Goal: Information Seeking & Learning: Learn about a topic

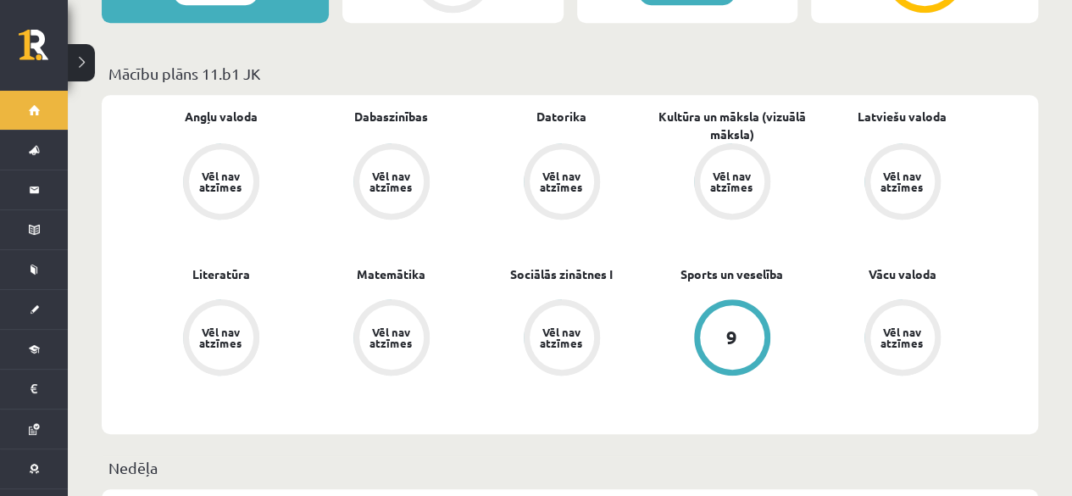
scroll to position [508, 0]
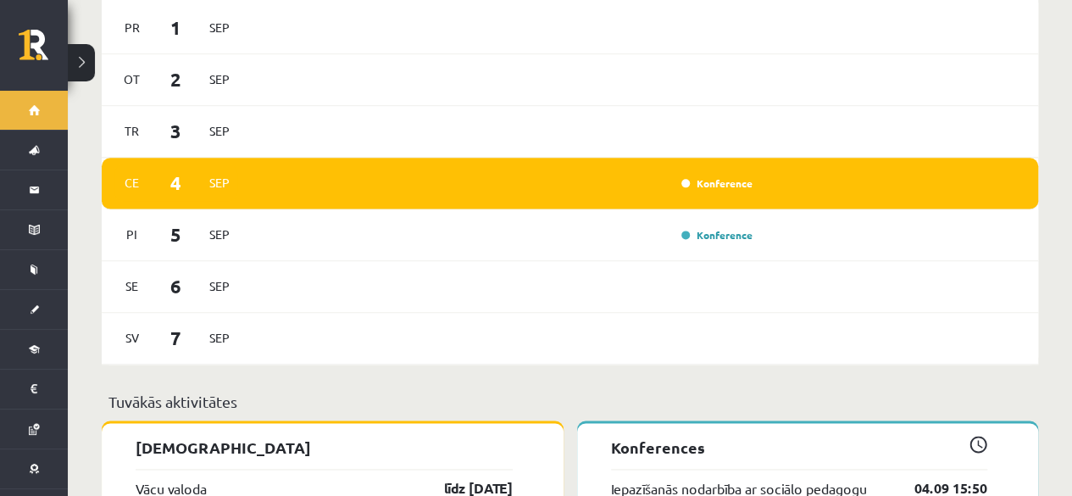
scroll to position [1017, 0]
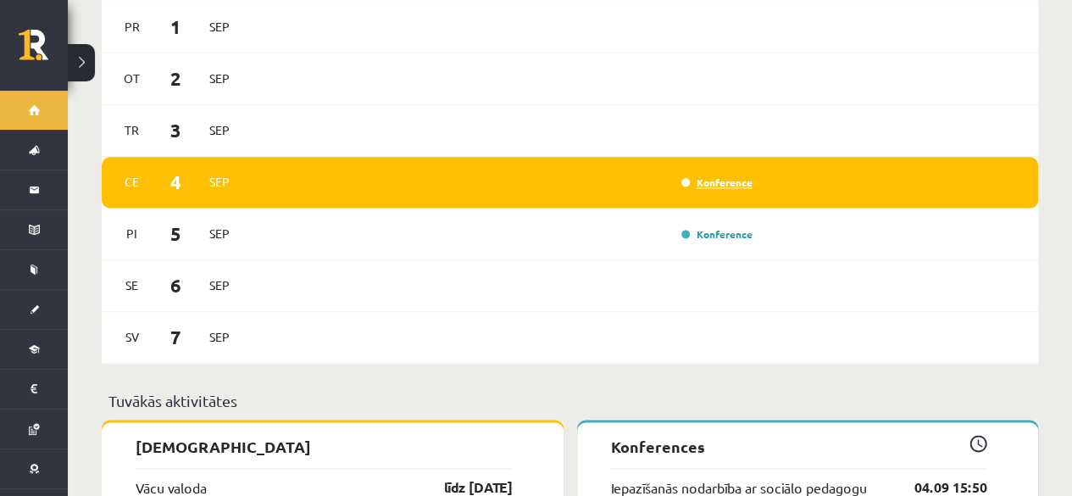
click at [730, 175] on link "Konference" at bounding box center [716, 182] width 71 height 14
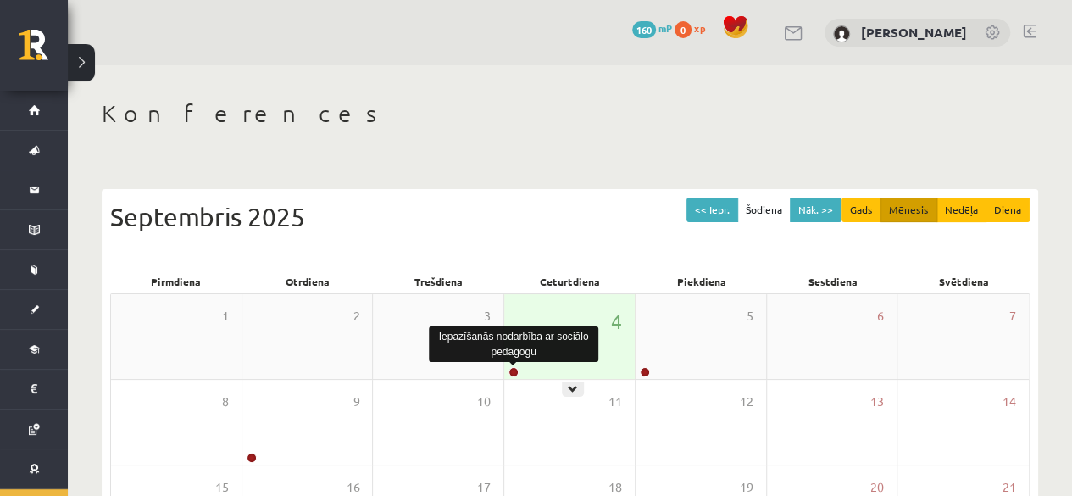
click at [511, 369] on link at bounding box center [513, 372] width 10 height 10
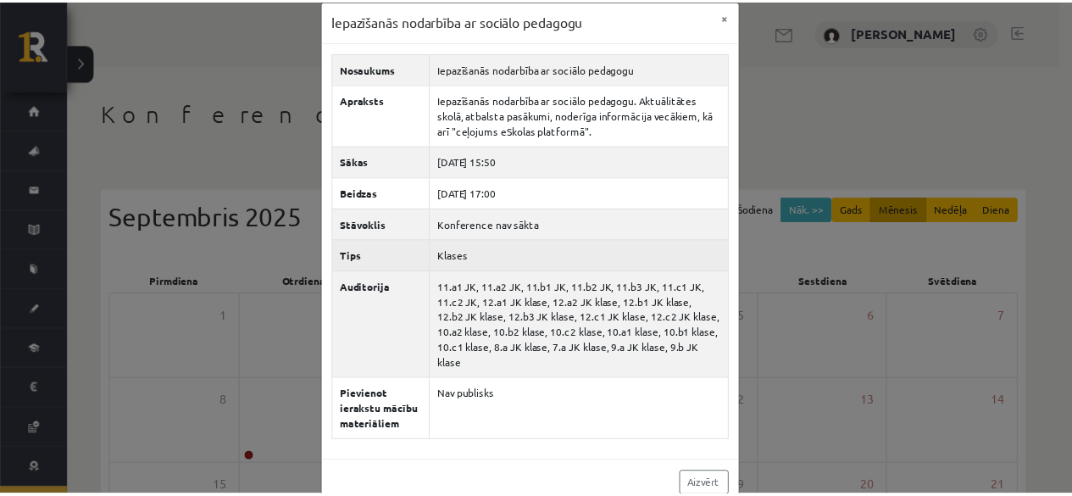
scroll to position [28, 0]
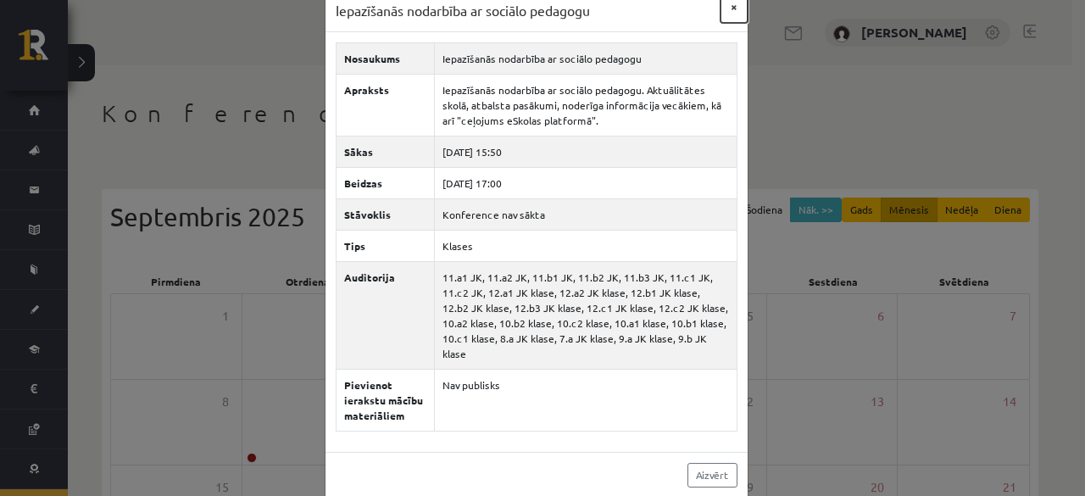
click at [729, 14] on button "×" at bounding box center [733, 7] width 27 height 32
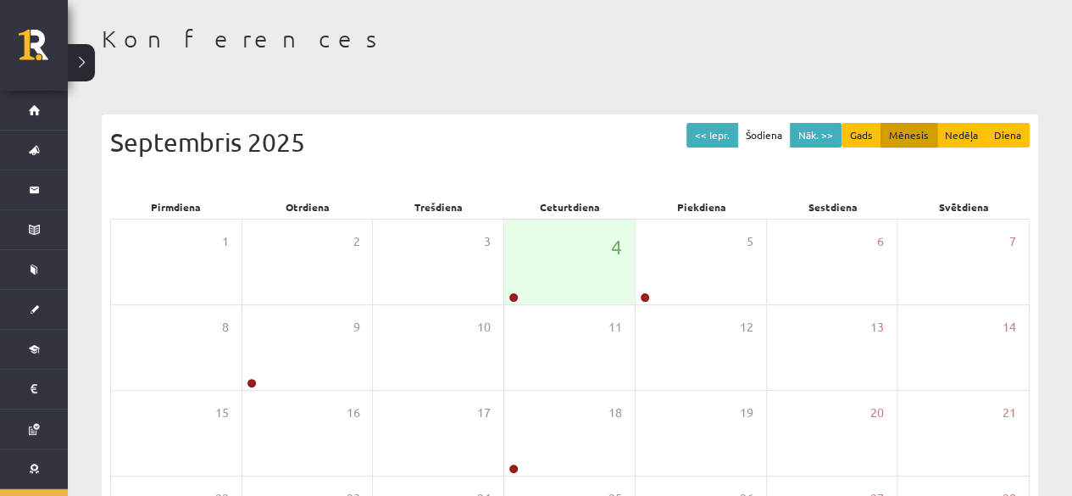
scroll to position [254, 0]
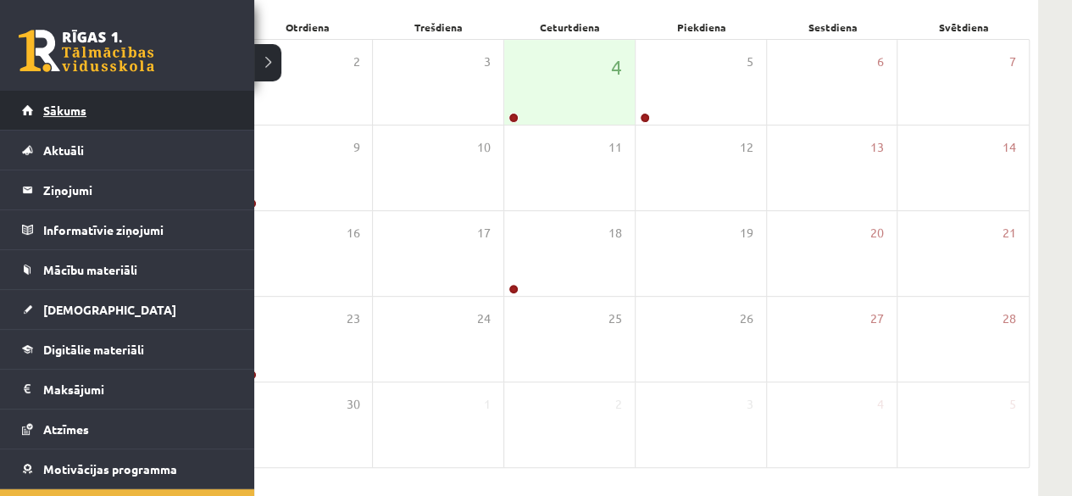
click at [68, 109] on span "Sākums" at bounding box center [64, 110] width 43 height 15
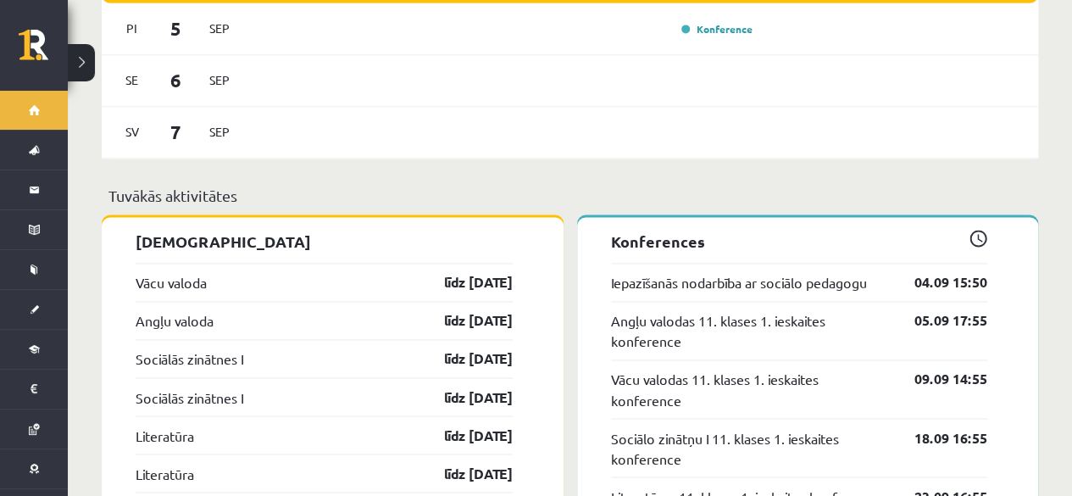
scroll to position [1356, 0]
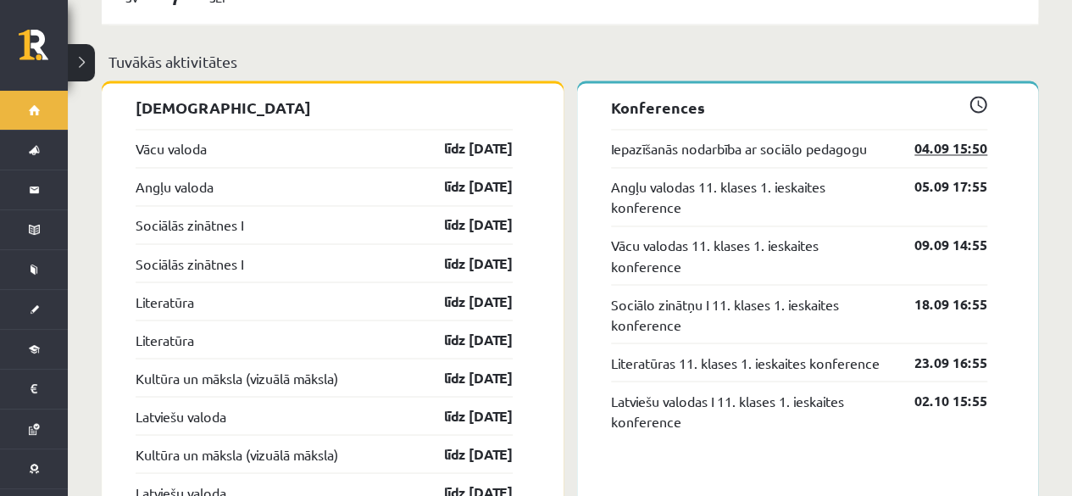
click at [959, 138] on link "04.09 15:50" at bounding box center [938, 148] width 98 height 20
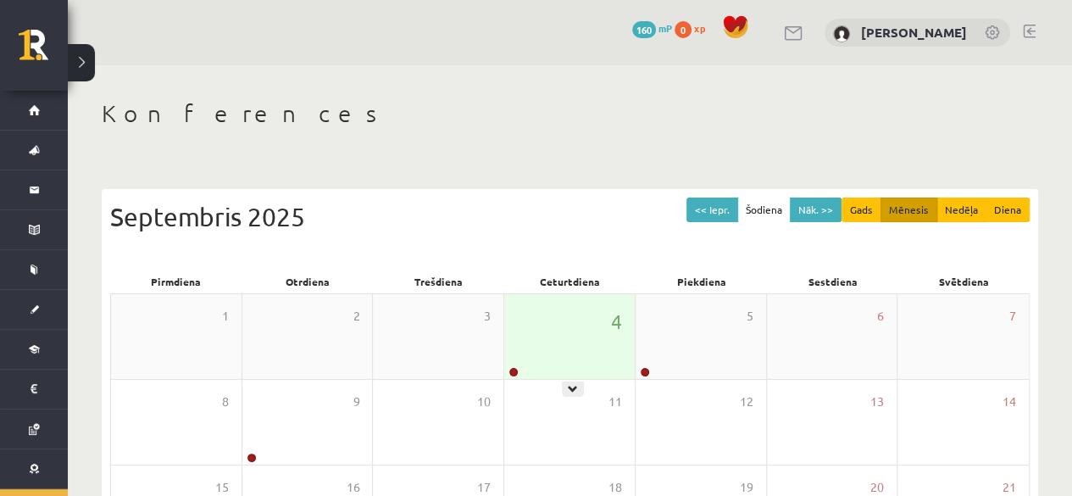
click at [518, 374] on div at bounding box center [512, 373] width 16 height 12
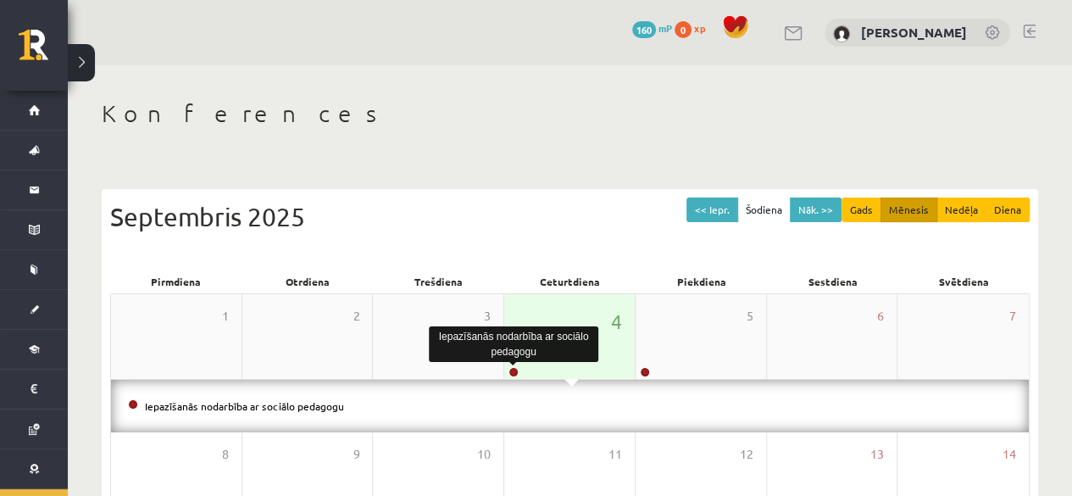
click at [517, 370] on link at bounding box center [513, 372] width 10 height 10
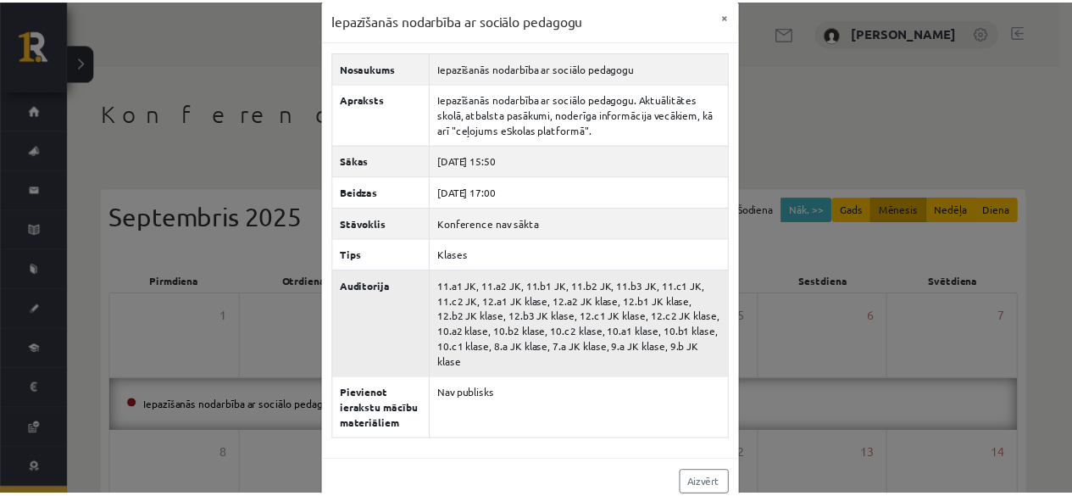
scroll to position [28, 0]
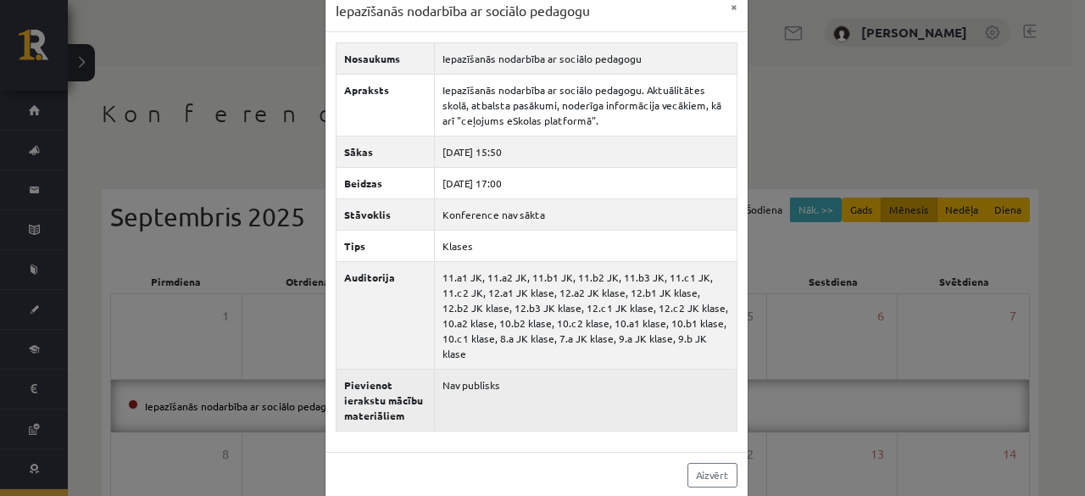
click at [487, 370] on td "Nav publisks" at bounding box center [585, 400] width 303 height 62
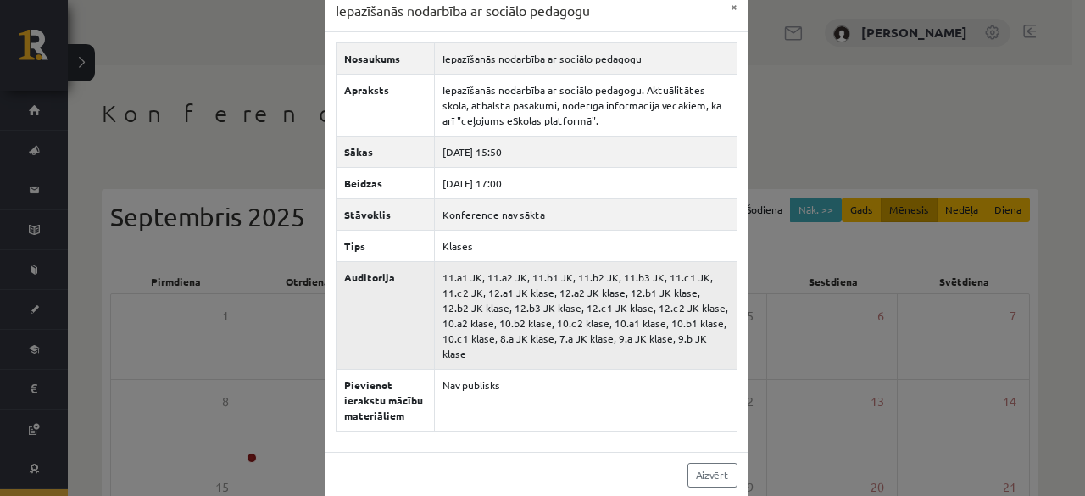
click at [518, 306] on td "11.a1 JK, 11.a2 JK, 11.b1 JK, 11.b2 JK, 11.b3 JK, 11.c1 JK, 11.c2 JK, 12.a1 JK …" at bounding box center [585, 315] width 303 height 108
click at [725, 8] on button "×" at bounding box center [733, 7] width 27 height 32
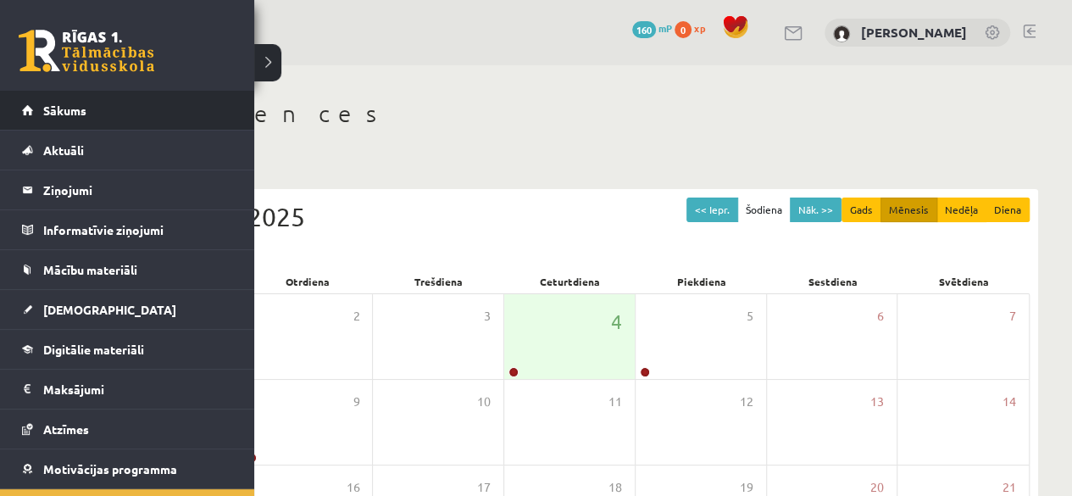
click at [19, 118] on li "Sākums" at bounding box center [127, 111] width 254 height 40
click at [64, 121] on link "Sākums" at bounding box center [127, 110] width 211 height 39
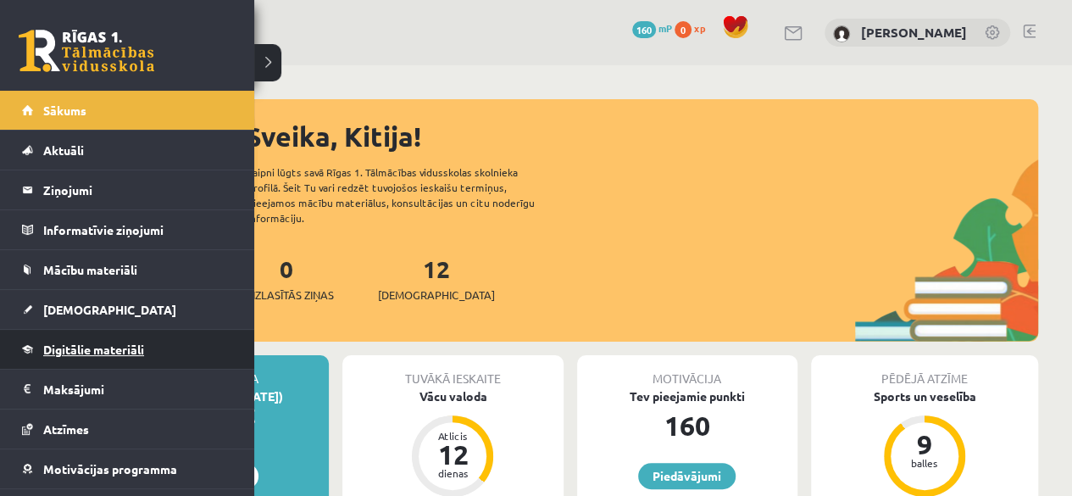
click at [97, 342] on span "Digitālie materiāli" at bounding box center [93, 349] width 101 height 15
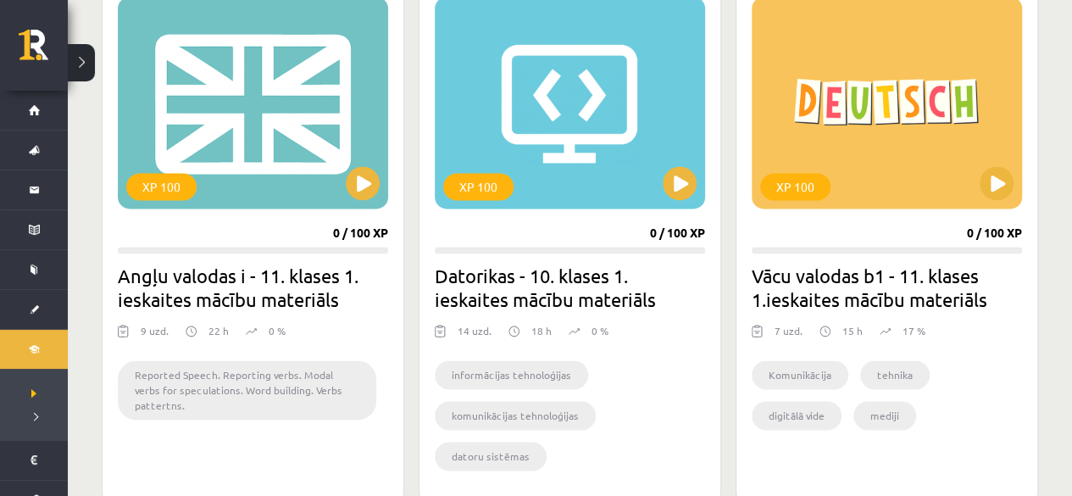
scroll to position [1102, 0]
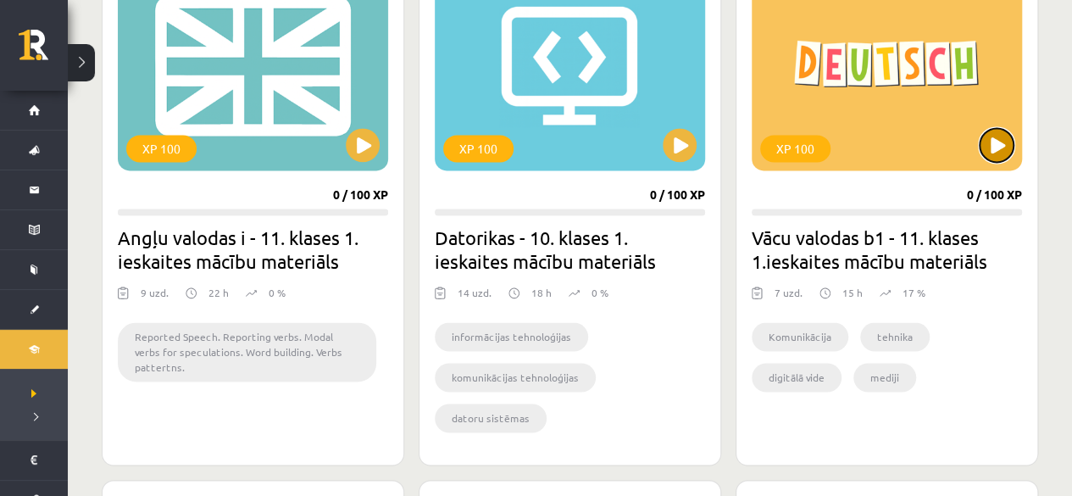
click at [988, 132] on button at bounding box center [997, 145] width 34 height 34
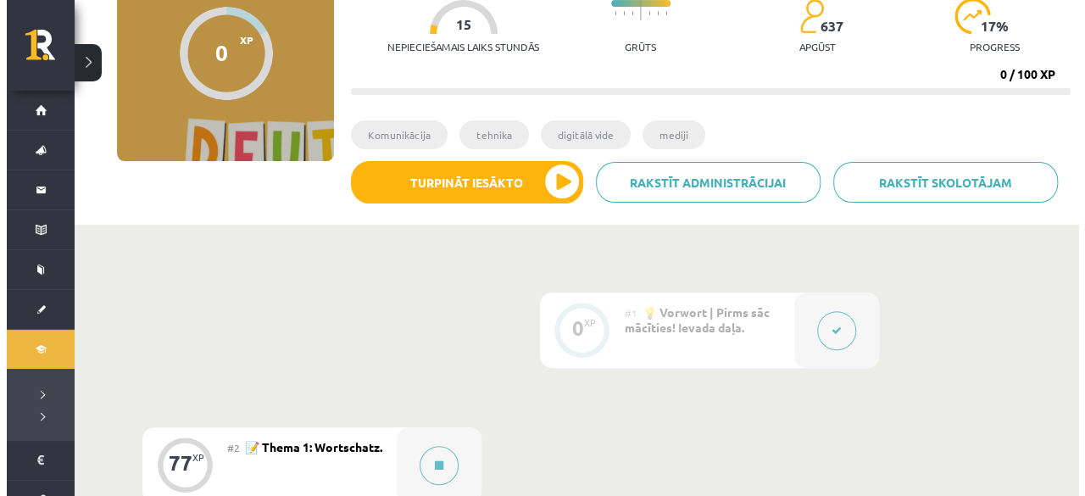
scroll to position [339, 0]
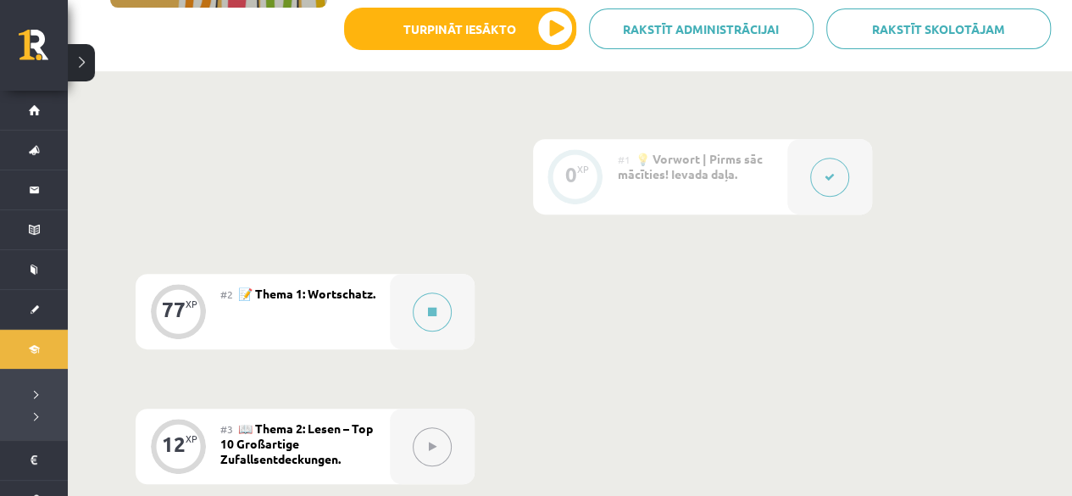
click at [385, 315] on div "#2 📝 Thema 1: Wortschatz." at bounding box center [304, 311] width 169 height 75
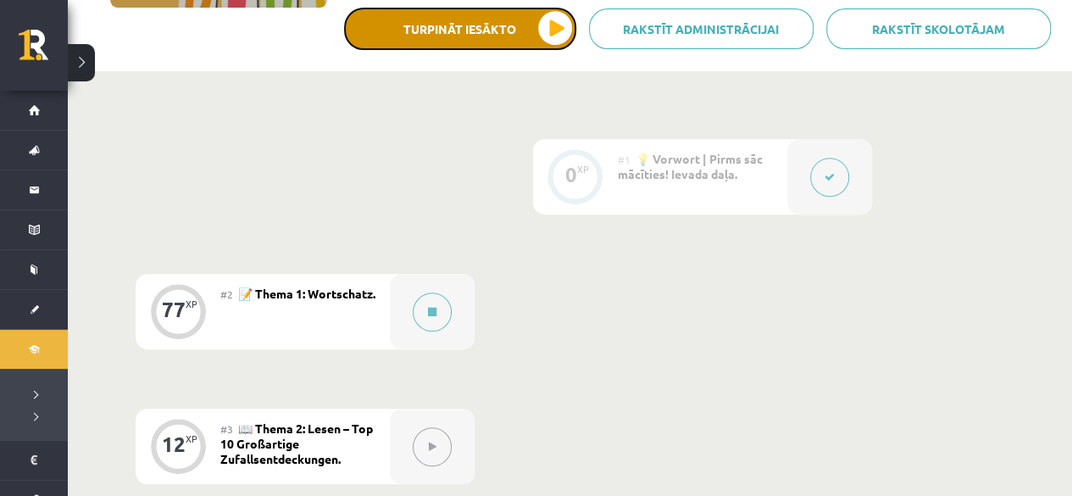
click at [493, 16] on button "Turpināt iesākto" at bounding box center [460, 29] width 232 height 42
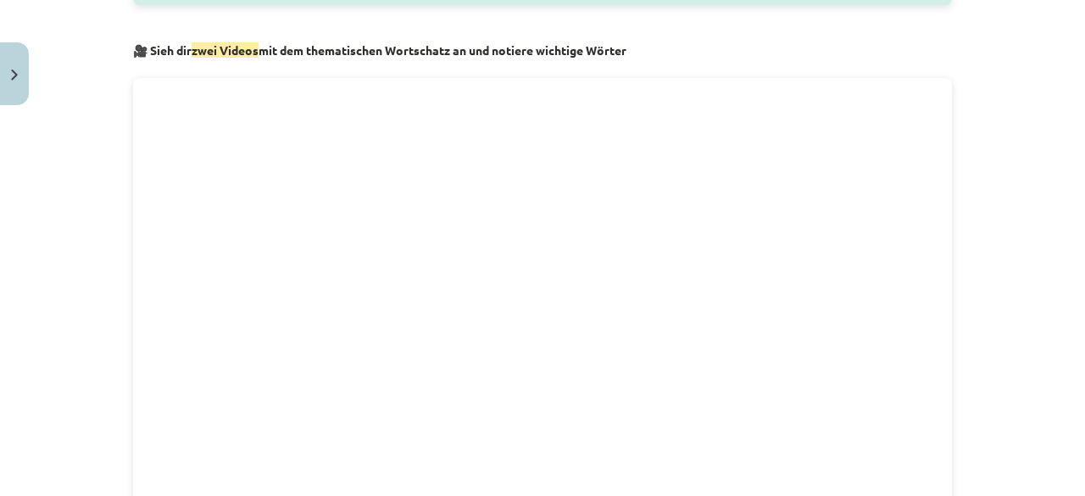
scroll to position [1017, 0]
